Goal: Transaction & Acquisition: Purchase product/service

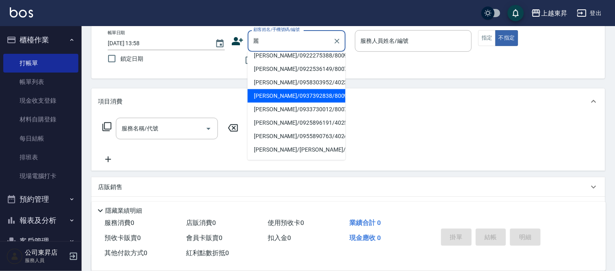
scroll to position [3, 0]
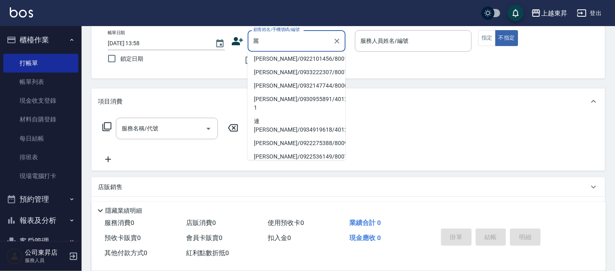
click at [278, 78] on li "[PERSON_NAME]/0933222307/80078" at bounding box center [297, 72] width 98 height 13
type input "[PERSON_NAME]/0933222307/80078"
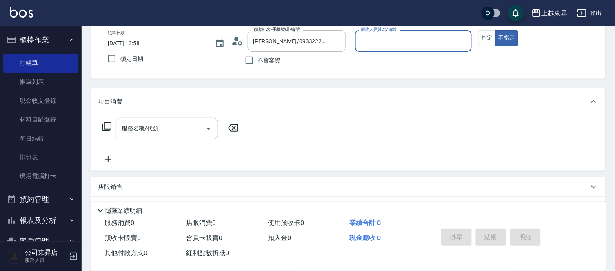
type input "[PERSON_NAME]-08"
click at [268, 40] on input "[PERSON_NAME]/0933222307/80078" at bounding box center [290, 41] width 78 height 14
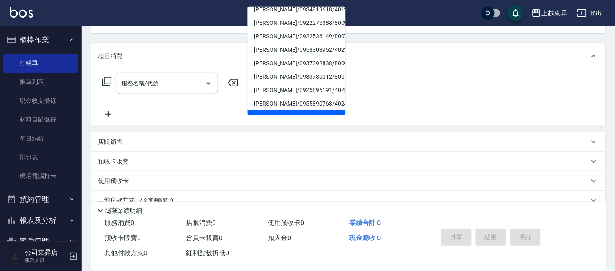
scroll to position [62, 0]
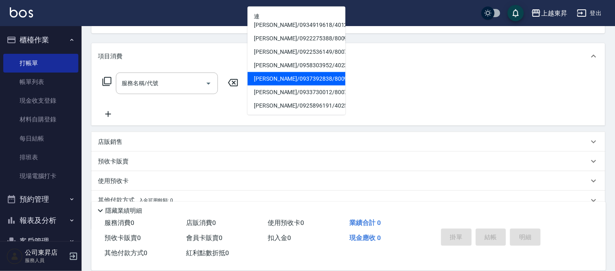
click at [265, 72] on li "[PERSON_NAME]/0937392838/80092" at bounding box center [297, 78] width 98 height 13
type input "[PERSON_NAME]/0937392838/80092"
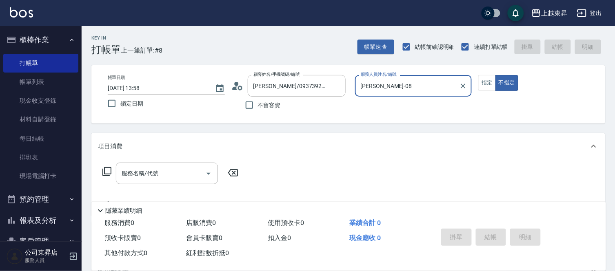
scroll to position [0, 0]
click at [488, 82] on button "指定" at bounding box center [487, 84] width 18 height 16
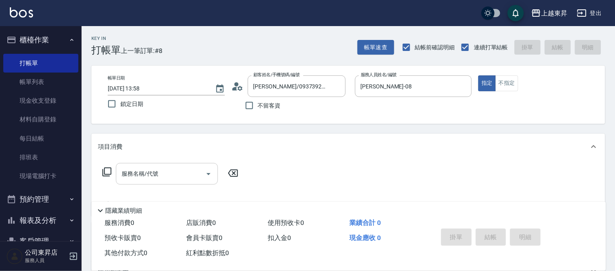
click at [154, 177] on div "服務名稱/代號 服務名稱/代號" at bounding box center [167, 174] width 102 height 22
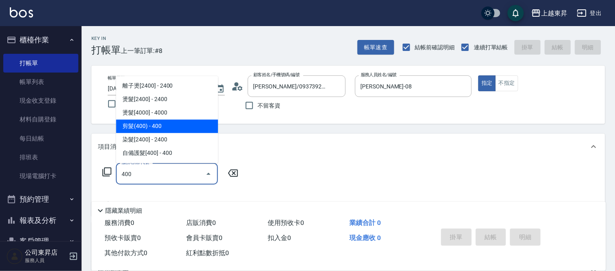
click at [145, 127] on span "剪髮(400) - 400" at bounding box center [167, 126] width 102 height 13
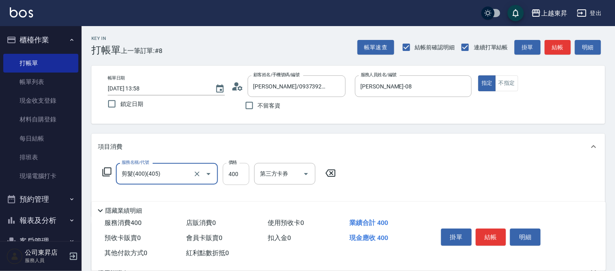
type input "剪髮(400)(405)"
click at [231, 172] on input "400" at bounding box center [236, 174] width 27 height 22
type input "430"
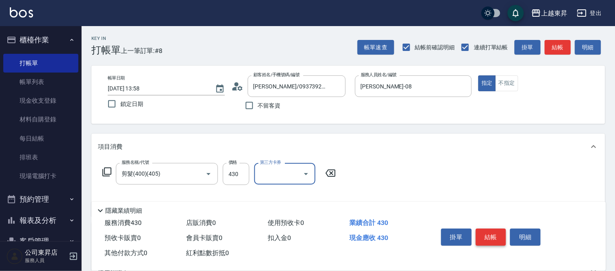
click at [490, 236] on button "結帳" at bounding box center [491, 237] width 31 height 17
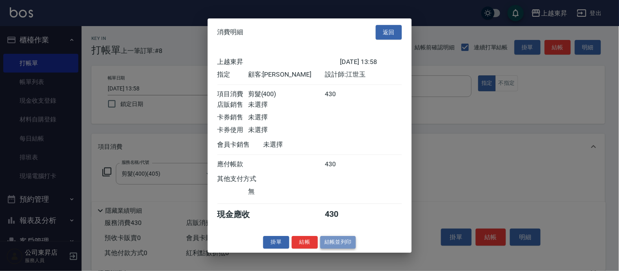
click at [334, 247] on button "結帳並列印" at bounding box center [338, 242] width 36 height 13
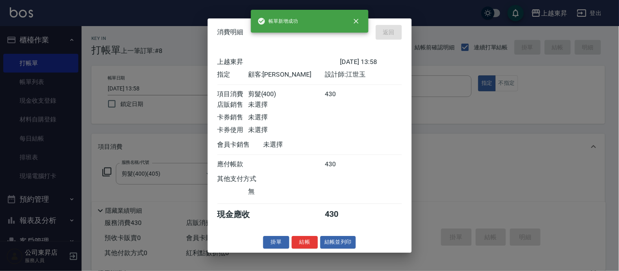
type input "[DATE] 14:46"
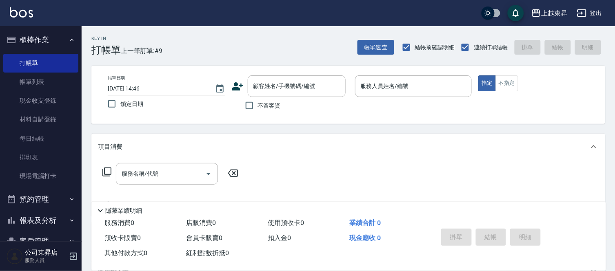
click at [262, 107] on span "不留客資" at bounding box center [269, 106] width 23 height 9
click at [258, 107] on input "不留客資" at bounding box center [249, 105] width 17 height 17
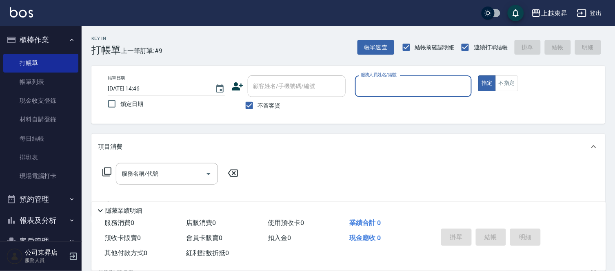
click at [267, 101] on label "不留客資" at bounding box center [261, 105] width 40 height 17
click at [258, 101] on input "不留客資" at bounding box center [249, 105] width 17 height 17
checkbox input "false"
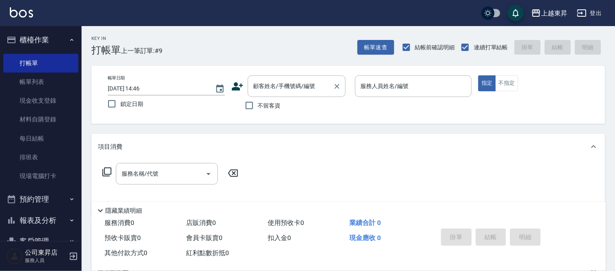
click at [294, 87] on input "顧客姓名/手機號碼/編號" at bounding box center [290, 86] width 78 height 14
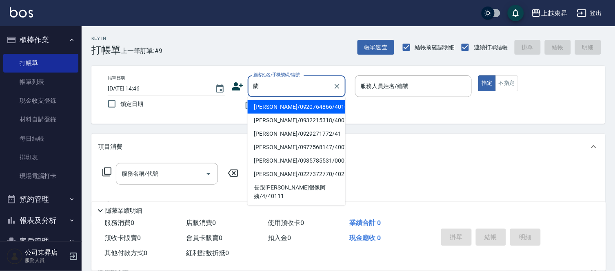
click at [292, 125] on li "[PERSON_NAME]/0932215318/40034" at bounding box center [297, 120] width 98 height 13
type input "[PERSON_NAME]/0932215318/40034"
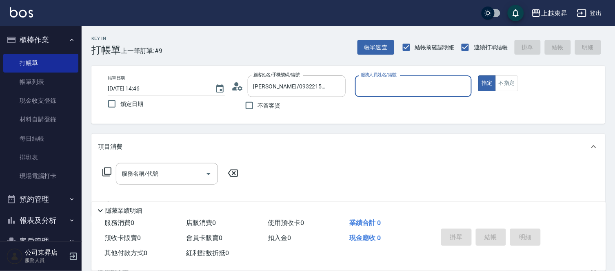
type input "[PERSON_NAME]04"
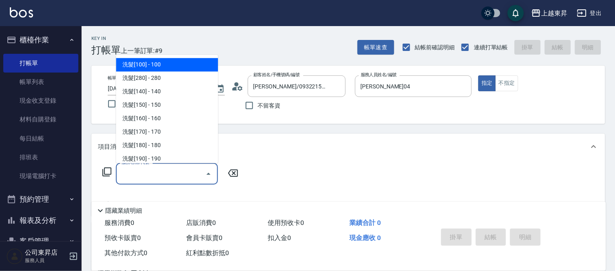
click at [144, 177] on input "服務名稱/代號" at bounding box center [161, 174] width 82 height 14
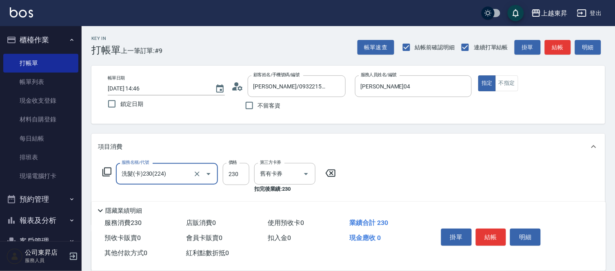
type input "洗髮(卡)230(224)"
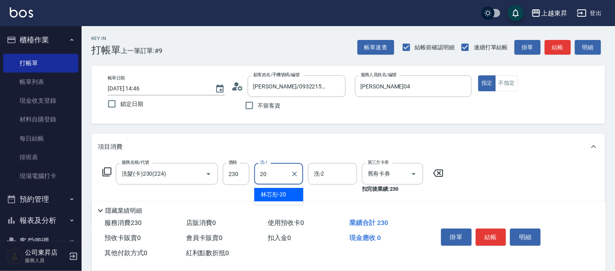
type input "林芯彤-20"
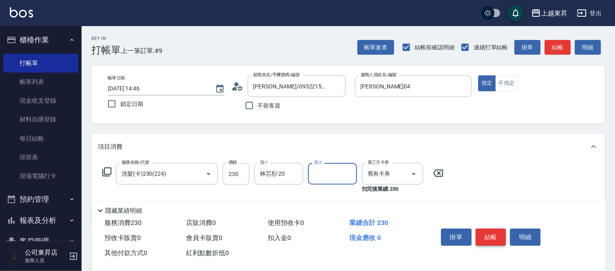
click at [489, 231] on button "結帳" at bounding box center [491, 237] width 31 height 17
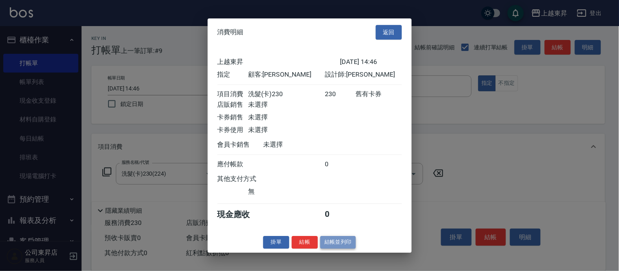
click at [345, 248] on button "結帳並列印" at bounding box center [338, 242] width 36 height 13
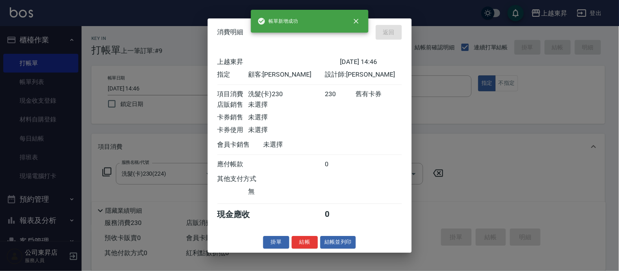
type input "[DATE] 14:52"
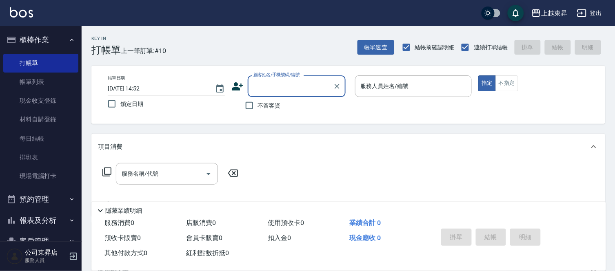
type input "ㄏ"
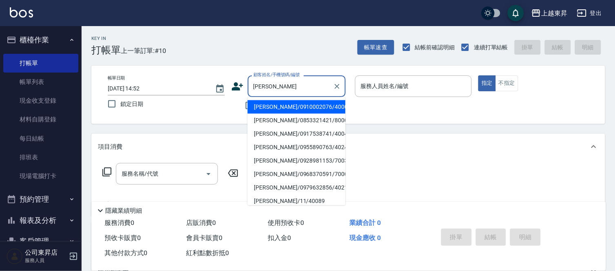
click at [274, 108] on li "[PERSON_NAME]/0910002076/40003" at bounding box center [297, 106] width 98 height 13
type input "[PERSON_NAME]/0910002076/40003"
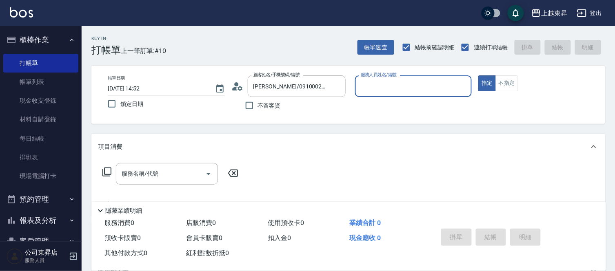
type input "[PERSON_NAME]04"
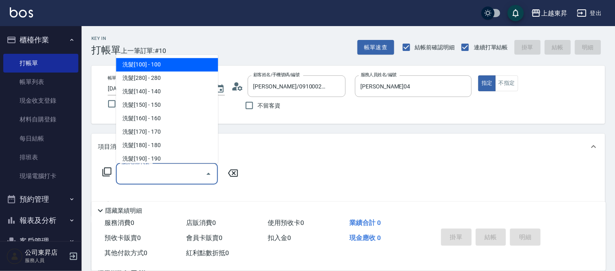
click at [163, 175] on input "服務名稱/代號" at bounding box center [161, 174] width 82 height 14
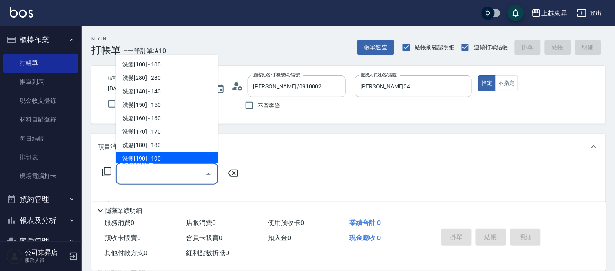
click at [178, 177] on input "服務名稱/代號" at bounding box center [161, 174] width 82 height 14
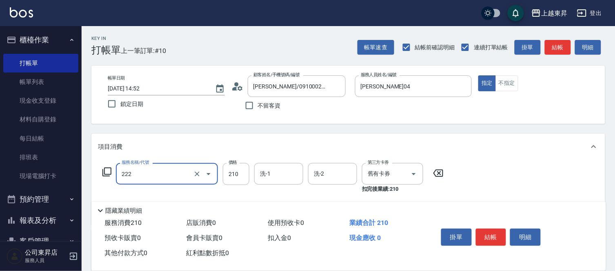
type input "洗髮卡券[210](222)"
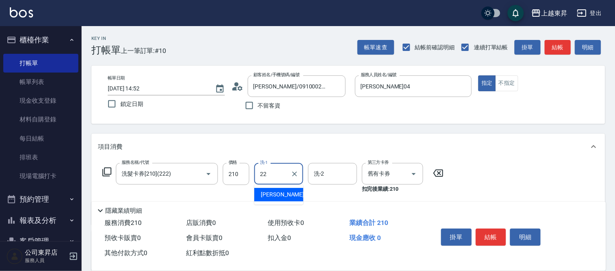
type input "[PERSON_NAME]-22"
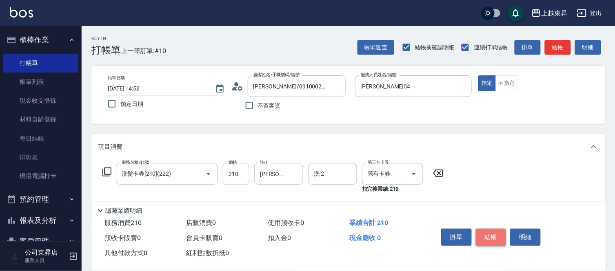
click at [492, 240] on button "結帳" at bounding box center [491, 237] width 31 height 17
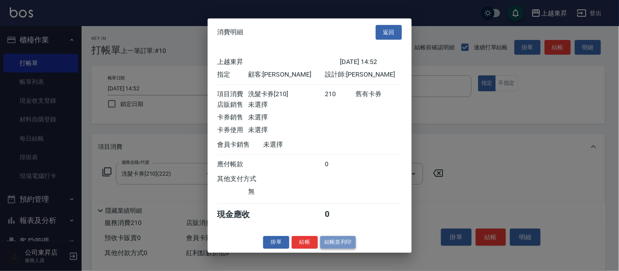
click at [333, 249] on button "結帳並列印" at bounding box center [338, 242] width 36 height 13
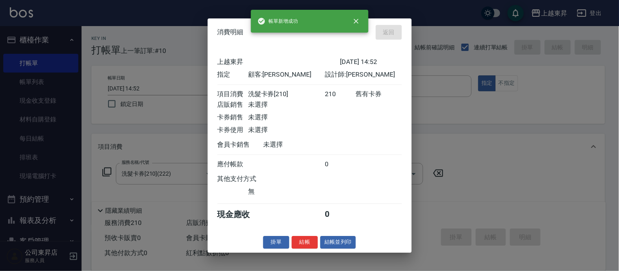
type input "[DATE] 14:53"
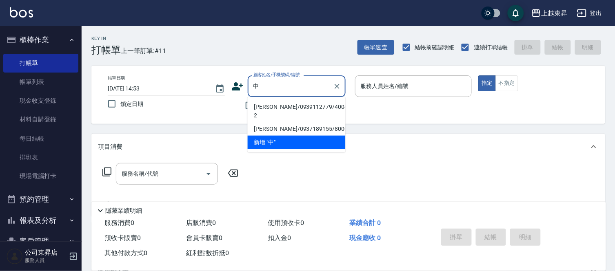
type input "終"
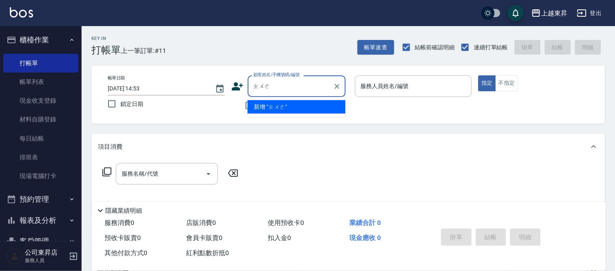
type input "ㄓㄨㄥ"
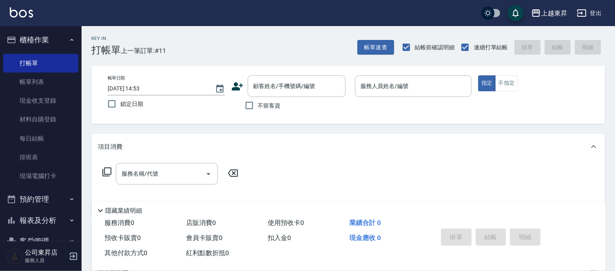
click at [311, 159] on div "項目消費" at bounding box center [348, 147] width 514 height 26
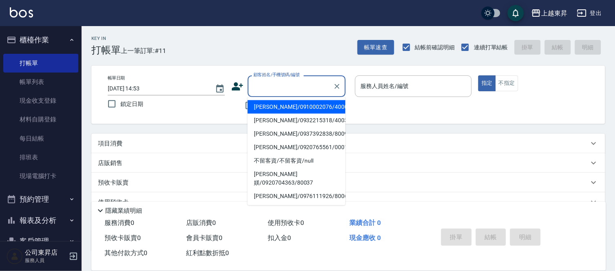
click at [305, 87] on input "顧客姓名/手機號碼/編號" at bounding box center [290, 86] width 78 height 14
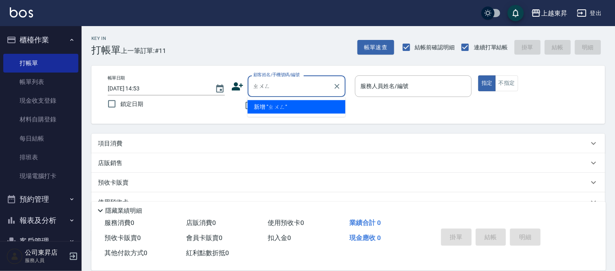
type input "中"
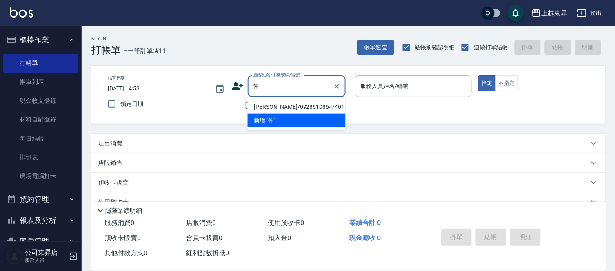
click at [282, 105] on li "[PERSON_NAME]/0928610864/40163" at bounding box center [297, 106] width 98 height 13
type input "[PERSON_NAME]/0928610864/40163"
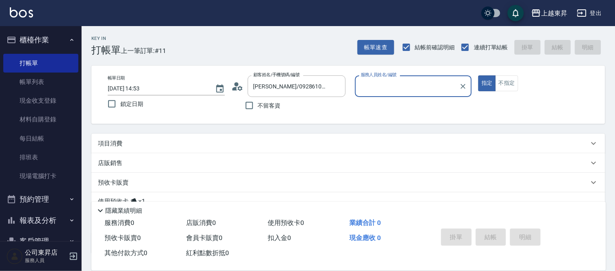
type input "[PERSON_NAME]04"
click at [119, 143] on p "項目消費" at bounding box center [110, 144] width 24 height 9
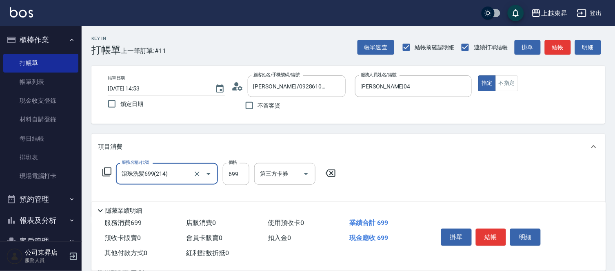
type input "滾珠洗髪699(214)"
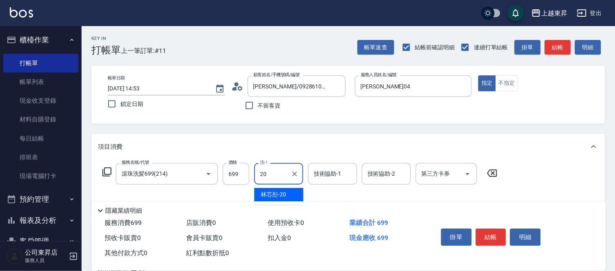
type input "林芯彤-20"
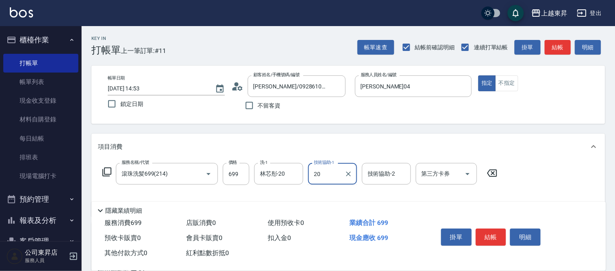
type input "林芯彤-20"
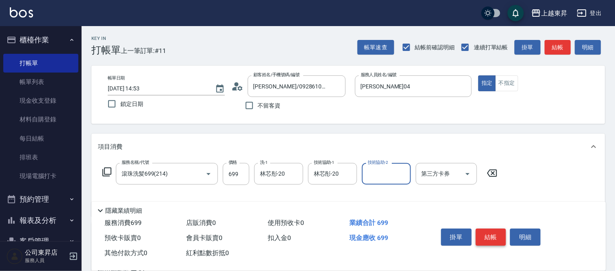
click at [499, 240] on button "結帳" at bounding box center [491, 237] width 31 height 17
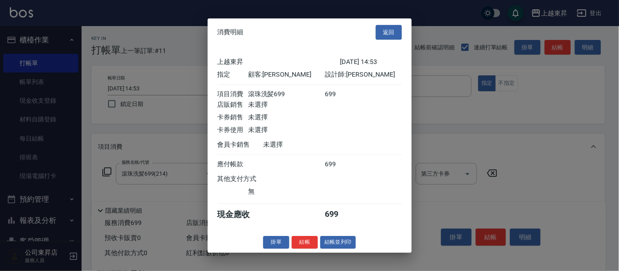
click at [338, 242] on button "結帳並列印" at bounding box center [338, 242] width 36 height 13
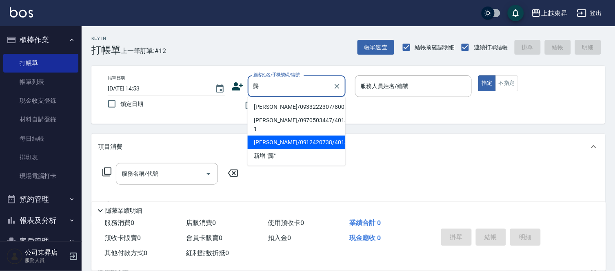
click at [318, 136] on li "[PERSON_NAME]/0912420738/40144" at bounding box center [297, 142] width 98 height 13
type input "[PERSON_NAME]/0912420738/40144"
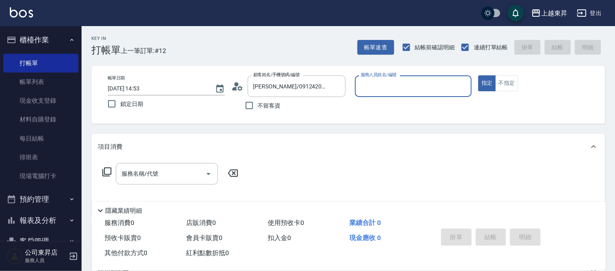
type input "[PERSON_NAME]04"
click at [299, 100] on div "不留客資" at bounding box center [288, 105] width 114 height 17
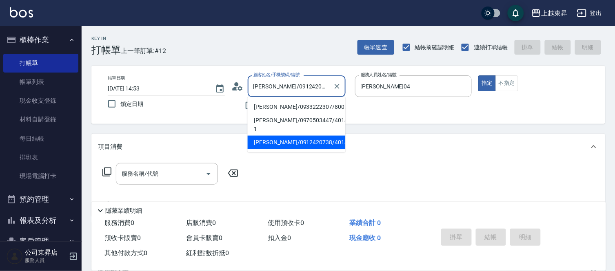
click at [317, 82] on input "[PERSON_NAME]/0912420738/40144" at bounding box center [290, 86] width 78 height 14
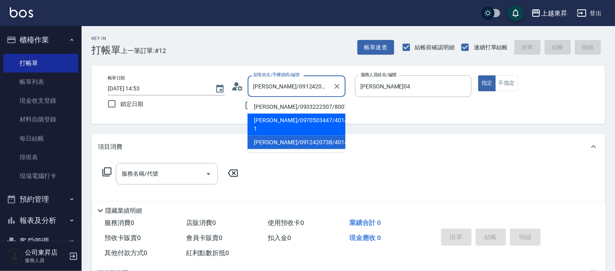
click at [320, 122] on li "[PERSON_NAME]/0970503447/40144-1" at bounding box center [297, 125] width 98 height 22
type input "[PERSON_NAME]/0970503447/40144-1"
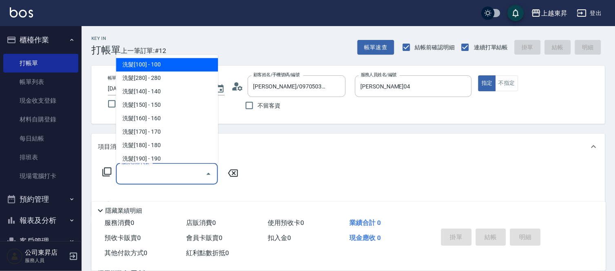
click at [153, 173] on input "服務名稱/代號" at bounding box center [161, 174] width 82 height 14
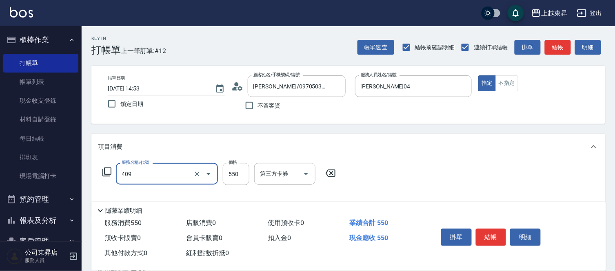
type input "剪髮(550)(409)"
type input "450"
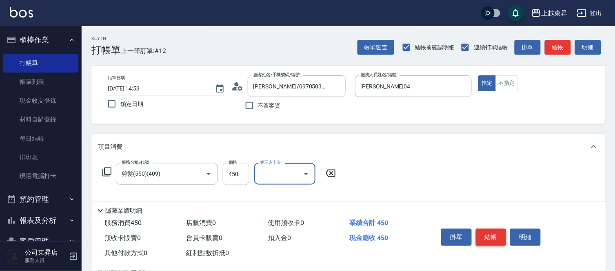
click at [487, 237] on button "結帳" at bounding box center [491, 237] width 31 height 17
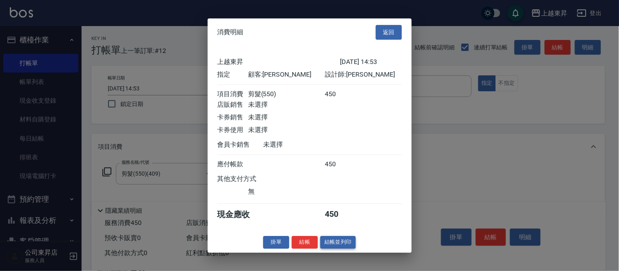
click at [340, 249] on button "結帳並列印" at bounding box center [338, 242] width 36 height 13
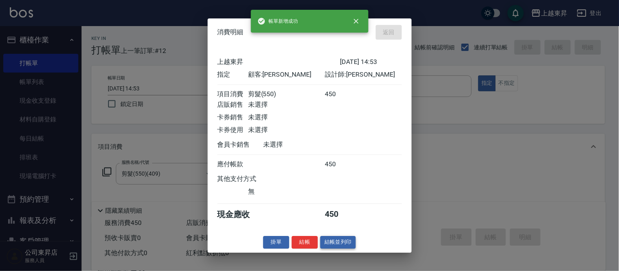
type input "[DATE] 14:54"
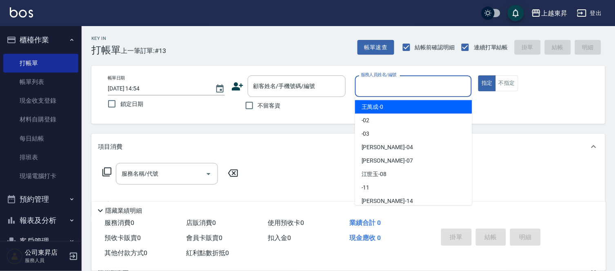
click at [389, 83] on input "服務人員姓名/編號" at bounding box center [414, 86] width 110 height 14
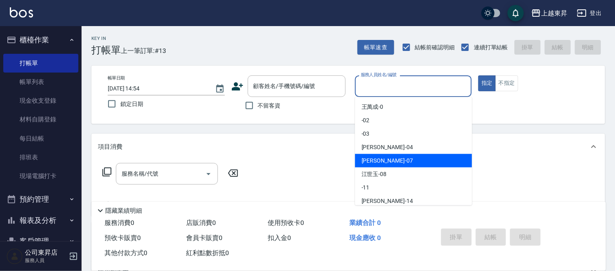
click at [368, 162] on span "[PERSON_NAME] -07" at bounding box center [387, 161] width 51 height 9
type input "[PERSON_NAME]-07"
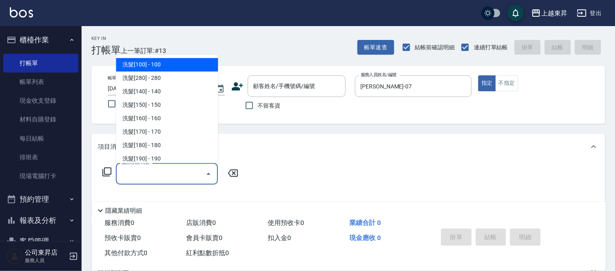
click at [145, 170] on input "服務名稱/代號" at bounding box center [161, 174] width 82 height 14
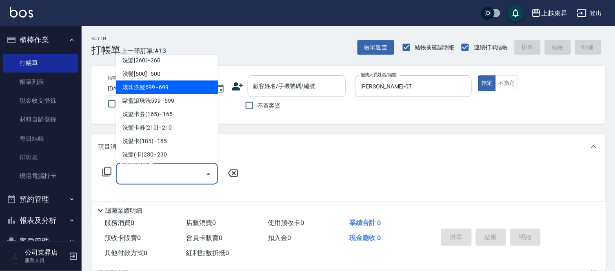
scroll to position [181, 0]
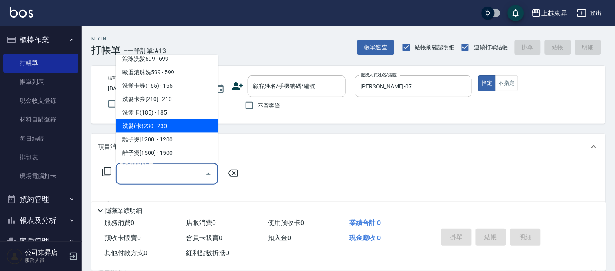
click at [166, 128] on span "洗髮(卡)230 - 230" at bounding box center [167, 126] width 102 height 13
type input "洗髮(卡)230(224)"
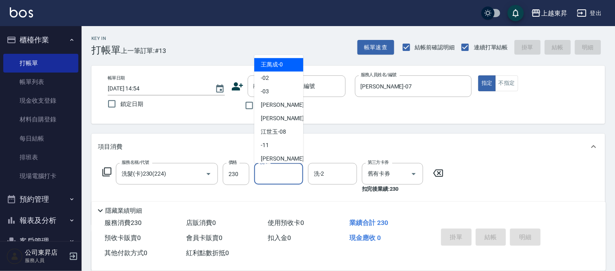
click at [270, 174] on input "洗-1" at bounding box center [279, 174] width 42 height 14
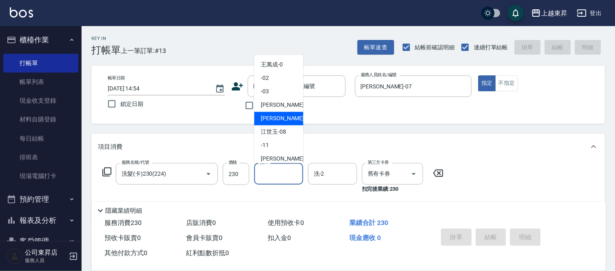
click at [273, 117] on span "[PERSON_NAME] -07" at bounding box center [286, 119] width 51 height 9
type input "[PERSON_NAME]-07"
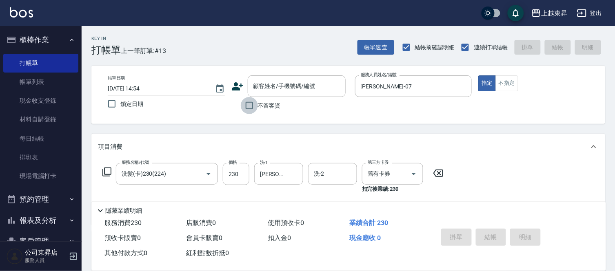
click at [247, 104] on input "不留客資" at bounding box center [249, 105] width 17 height 17
checkbox input "true"
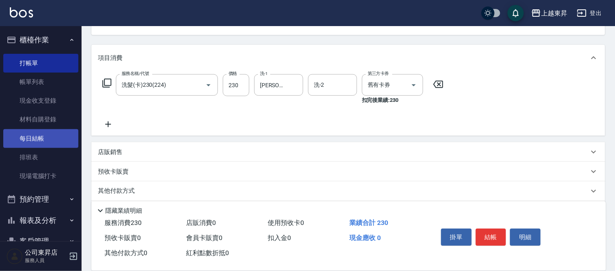
scroll to position [91, 0]
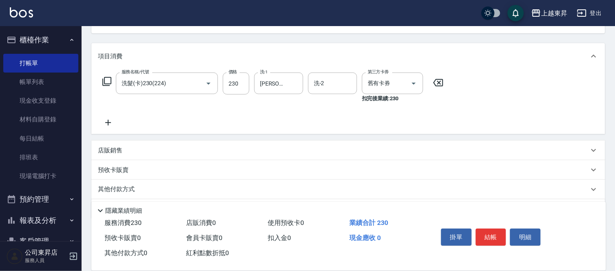
click at [106, 125] on icon at bounding box center [108, 123] width 20 height 10
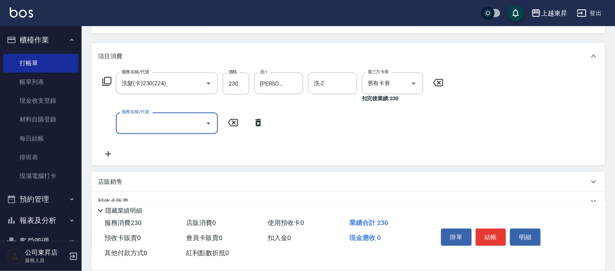
click at [127, 124] on input "服務名稱/代號" at bounding box center [161, 123] width 82 height 14
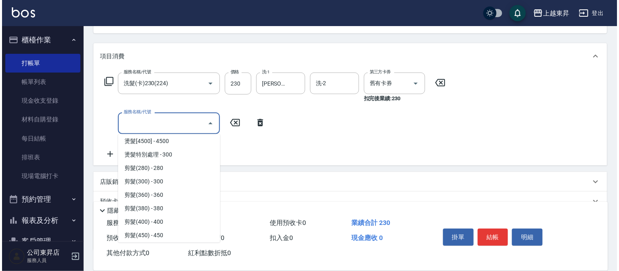
scroll to position [680, 0]
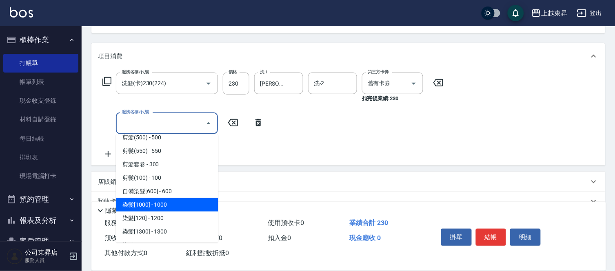
click at [170, 203] on span "染髮[1000] - 1000" at bounding box center [167, 204] width 102 height 13
type input "染髮[1000](502)"
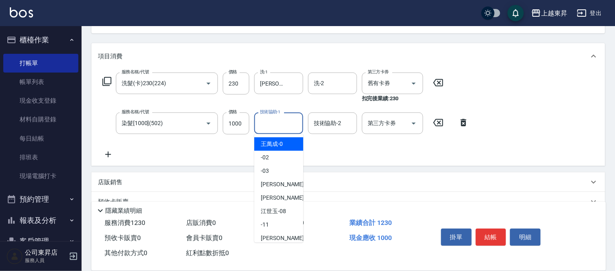
click at [274, 121] on input "技術協助-1" at bounding box center [279, 123] width 42 height 14
click at [265, 197] on span "[PERSON_NAME] -07" at bounding box center [286, 198] width 51 height 9
type input "[PERSON_NAME]-07"
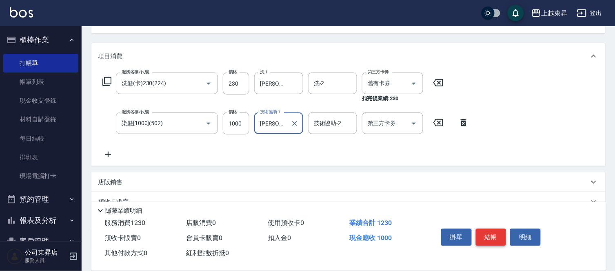
click at [491, 232] on button "結帳" at bounding box center [491, 237] width 31 height 17
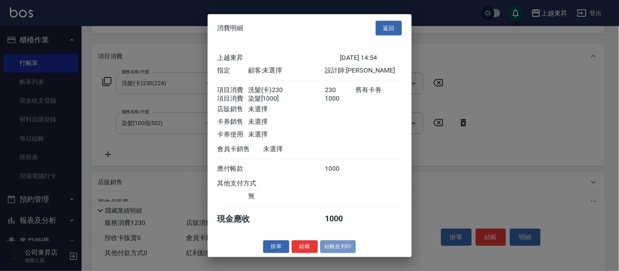
click at [345, 251] on button "結帳並列印" at bounding box center [338, 247] width 36 height 13
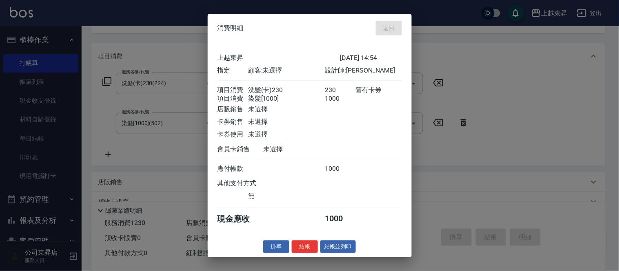
type input "[DATE] 14:55"
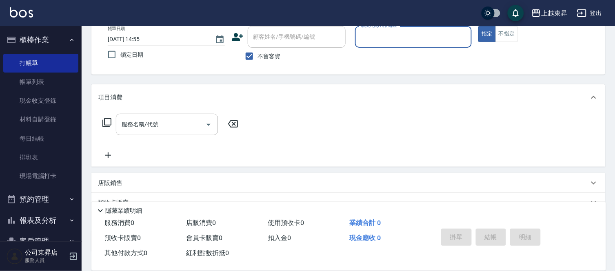
scroll to position [0, 0]
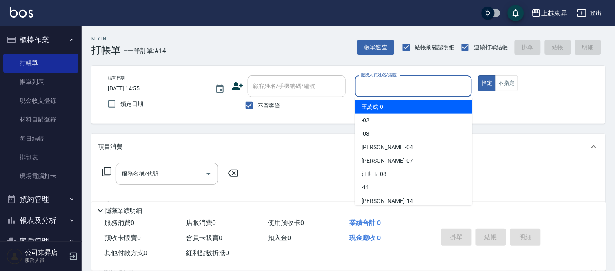
click at [381, 86] on input "服務人員姓名/編號" at bounding box center [414, 86] width 110 height 14
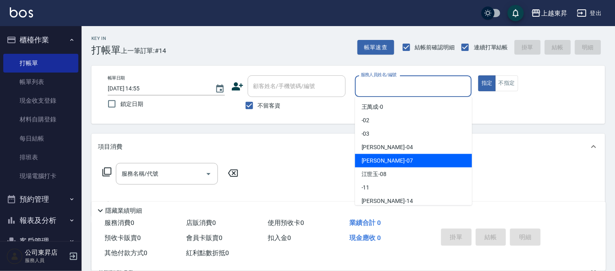
click at [370, 159] on span "[PERSON_NAME] -07" at bounding box center [387, 161] width 51 height 9
type input "[PERSON_NAME]-07"
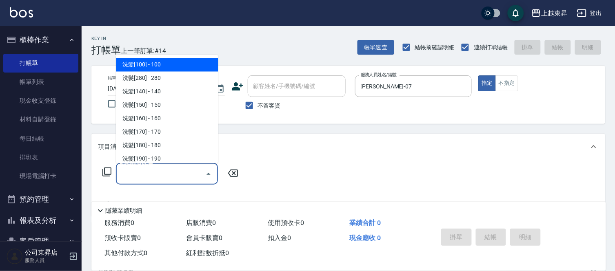
click at [158, 174] on input "服務名稱/代號" at bounding box center [161, 174] width 82 height 14
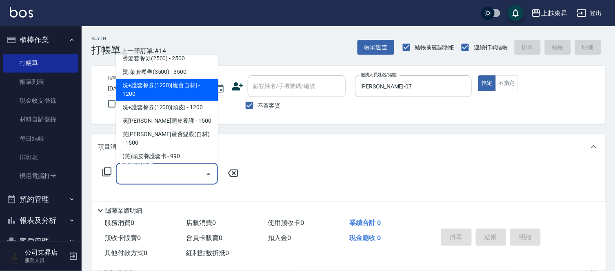
scroll to position [1315, 0]
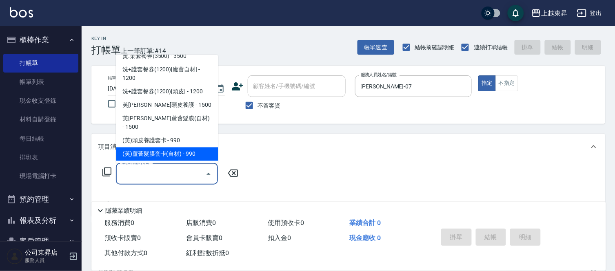
click at [178, 148] on span "(芙)蘆薈髮膜套卡(自材) - 990" at bounding box center [167, 154] width 102 height 13
type input "(芙)蘆薈髮膜套卡(自材)(639)"
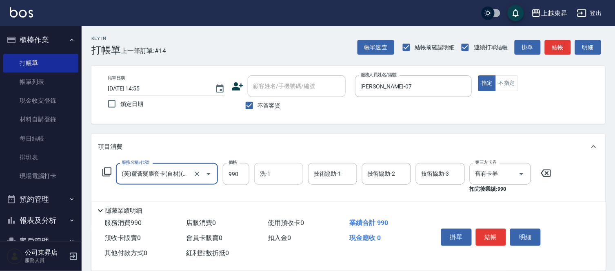
click at [280, 173] on input "洗-1" at bounding box center [279, 174] width 42 height 14
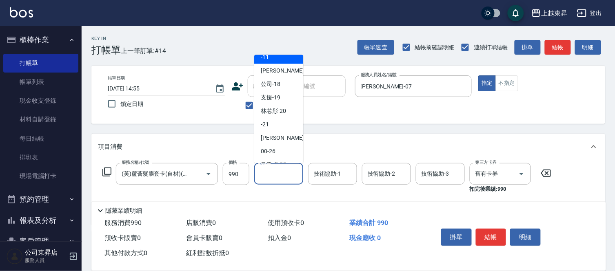
scroll to position [91, 0]
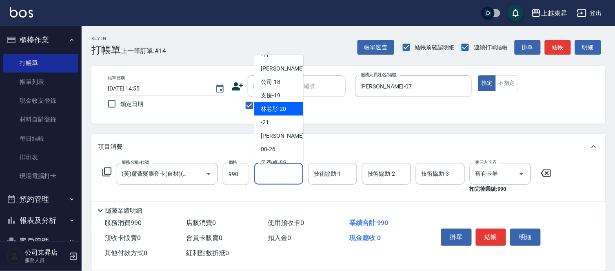
drag, startPoint x: 277, startPoint y: 108, endPoint x: 276, endPoint y: 131, distance: 22.9
click at [277, 108] on span "林芯彤 -20" at bounding box center [273, 109] width 25 height 9
type input "林芯彤-20"
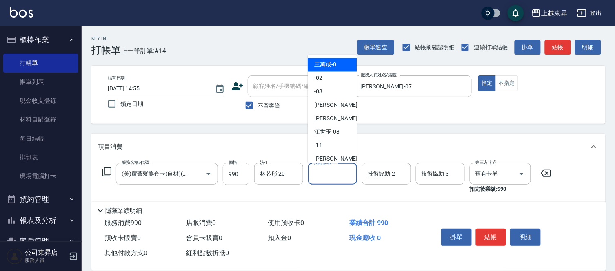
click at [327, 173] on input "技術協助-1" at bounding box center [333, 174] width 42 height 14
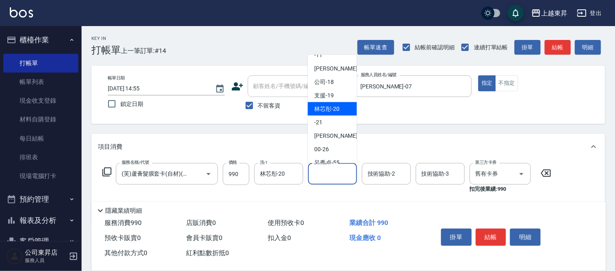
drag, startPoint x: 334, startPoint y: 107, endPoint x: 314, endPoint y: 135, distance: 34.5
click at [334, 107] on span "林芯彤 -20" at bounding box center [326, 109] width 25 height 9
type input "林芯彤-20"
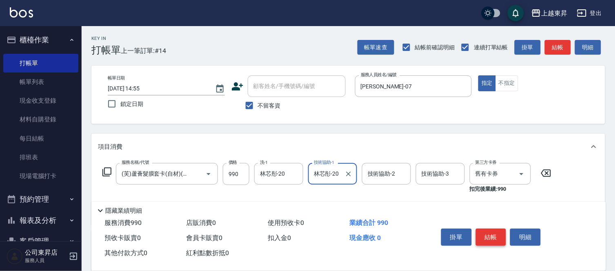
click at [489, 230] on button "結帳" at bounding box center [491, 237] width 31 height 17
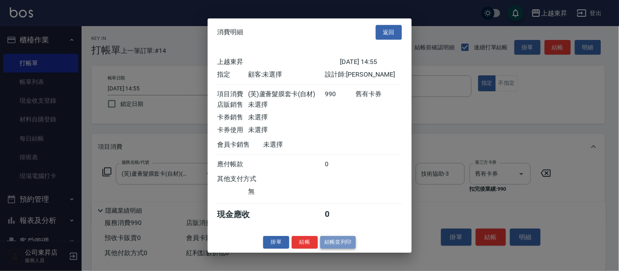
click at [344, 245] on button "結帳並列印" at bounding box center [338, 242] width 36 height 13
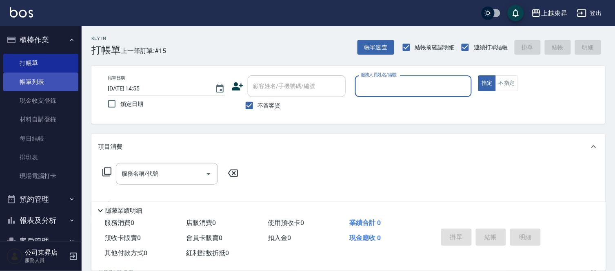
click at [37, 84] on link "帳單列表" at bounding box center [40, 82] width 75 height 19
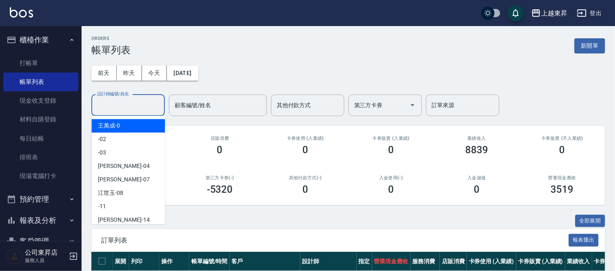
click at [112, 102] on input "設計師編號/姓名" at bounding box center [128, 105] width 66 height 14
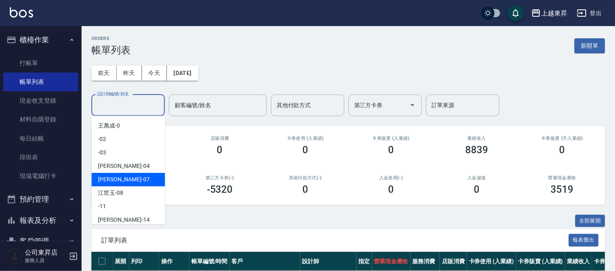
click at [108, 176] on span "[PERSON_NAME] -07" at bounding box center [123, 180] width 51 height 9
type input "[PERSON_NAME]-07"
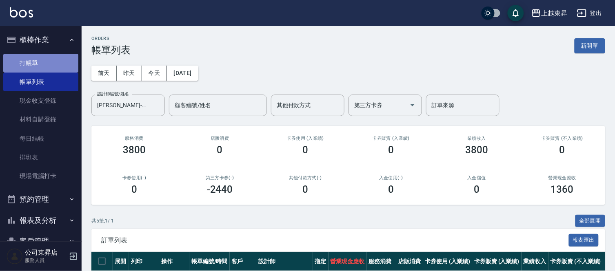
click at [44, 59] on link "打帳單" at bounding box center [40, 63] width 75 height 19
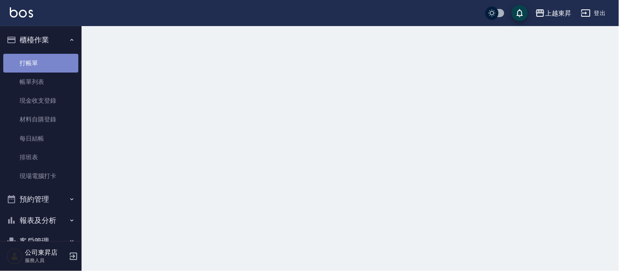
drag, startPoint x: 44, startPoint y: 59, endPoint x: 13, endPoint y: 43, distance: 34.9
click at [35, 63] on link "打帳單" at bounding box center [40, 63] width 75 height 19
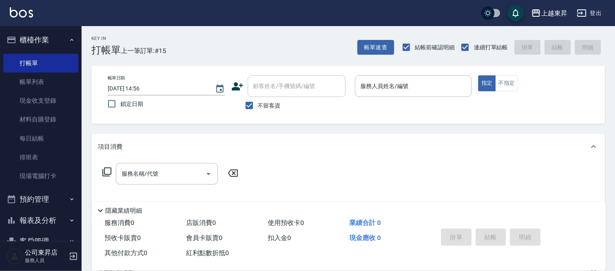
drag, startPoint x: 20, startPoint y: 51, endPoint x: 283, endPoint y: 178, distance: 291.8
click at [283, 178] on div "服務名稱/代號 服務名稱/代號" at bounding box center [348, 188] width 514 height 56
